Goal: Task Accomplishment & Management: Manage account settings

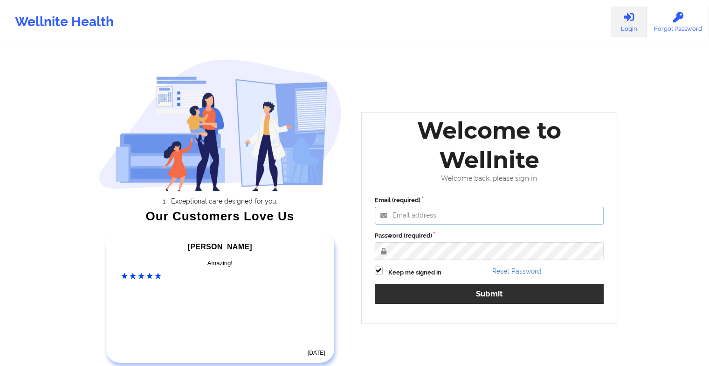
type input "[EMAIL_ADDRESS][DOMAIN_NAME]"
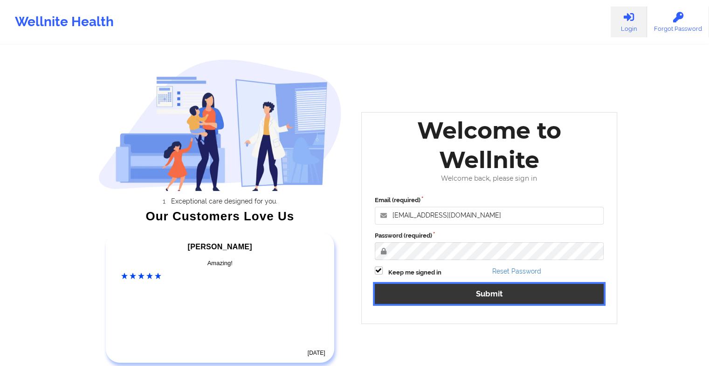
click at [475, 295] on button "Submit" at bounding box center [489, 294] width 229 height 20
